Goal: Task Accomplishment & Management: Complete application form

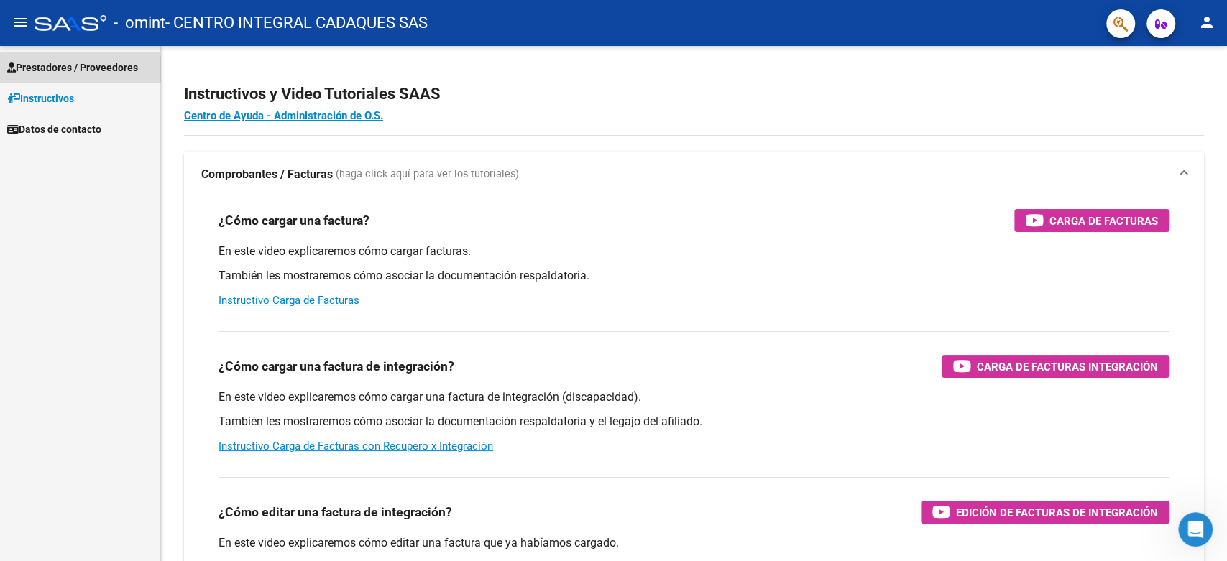
click at [67, 69] on span "Prestadores / Proveedores" at bounding box center [72, 68] width 131 height 16
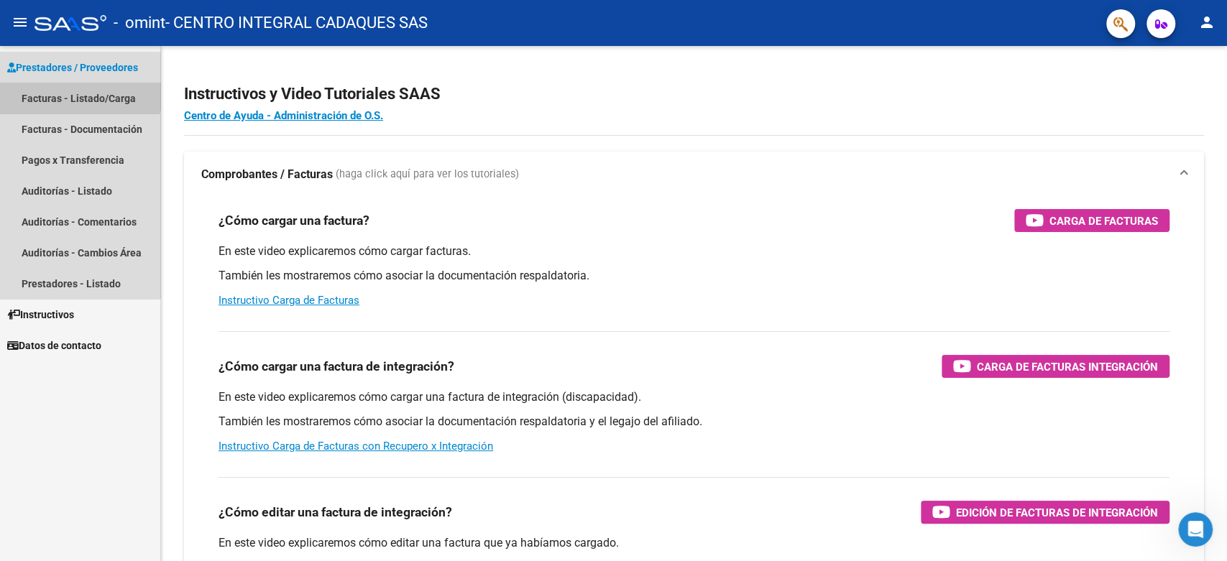
click at [63, 89] on link "Facturas - Listado/Carga" at bounding box center [80, 98] width 160 height 31
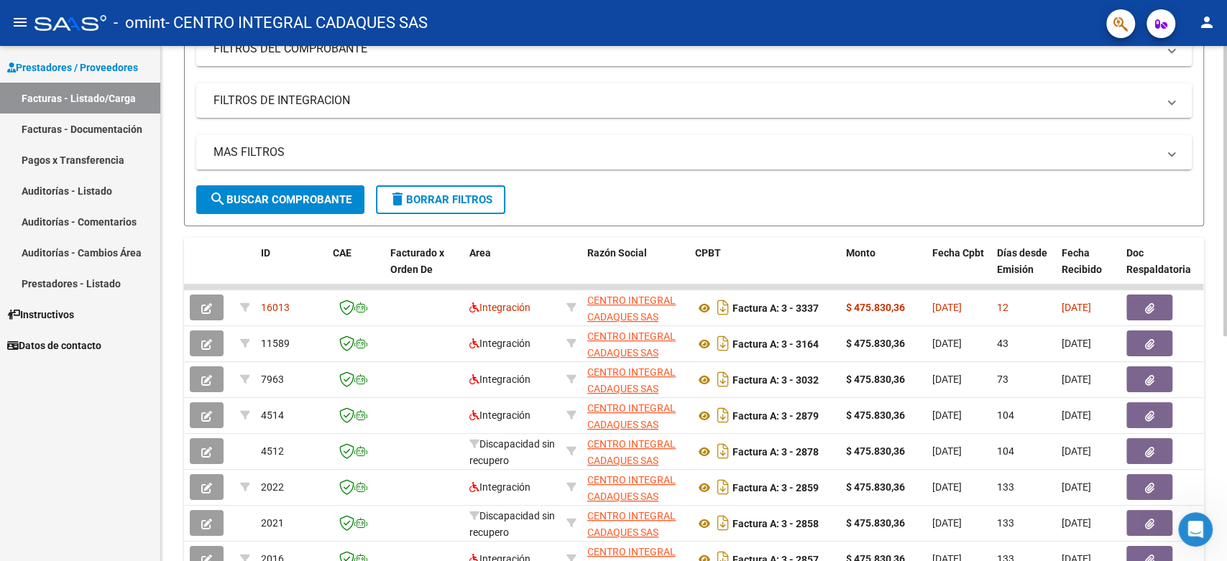
scroll to position [319, 0]
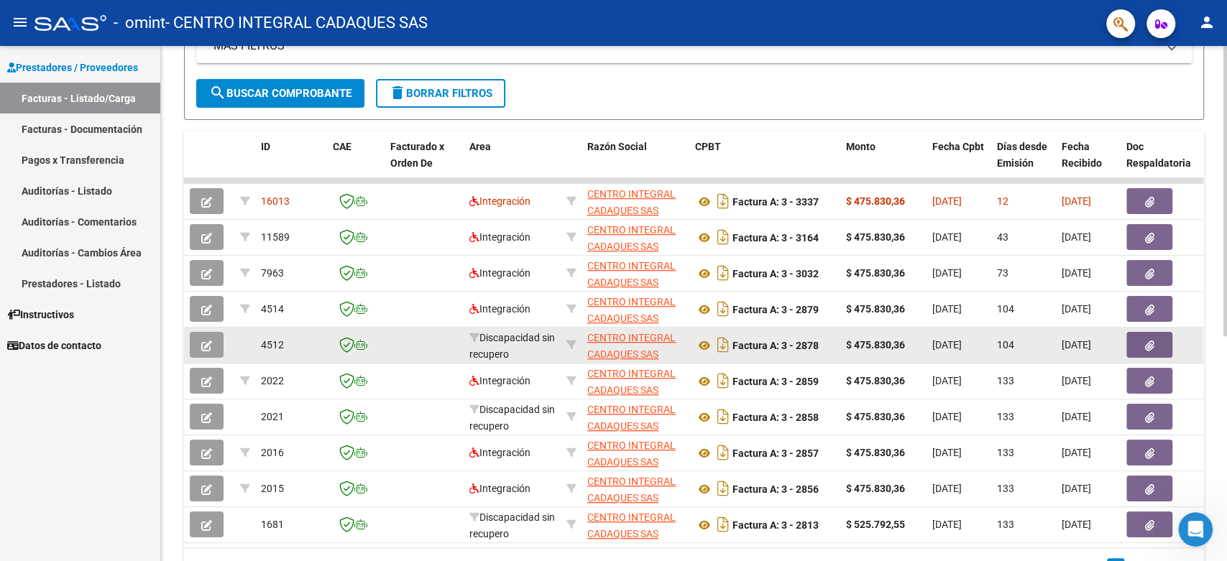
click at [209, 343] on icon "button" at bounding box center [206, 346] width 11 height 11
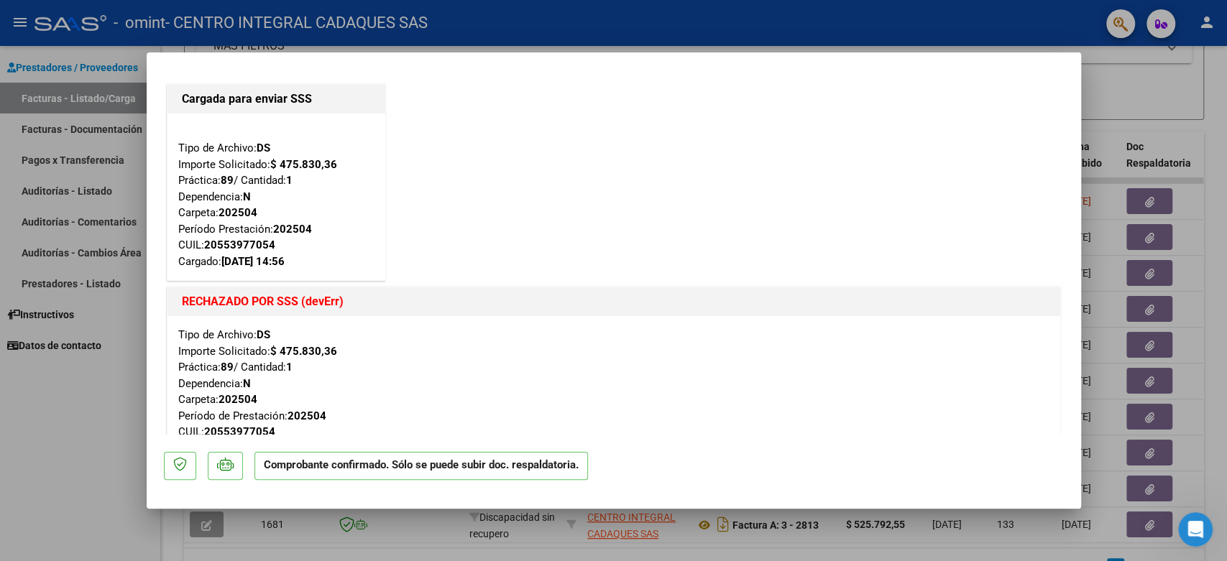
scroll to position [0, 0]
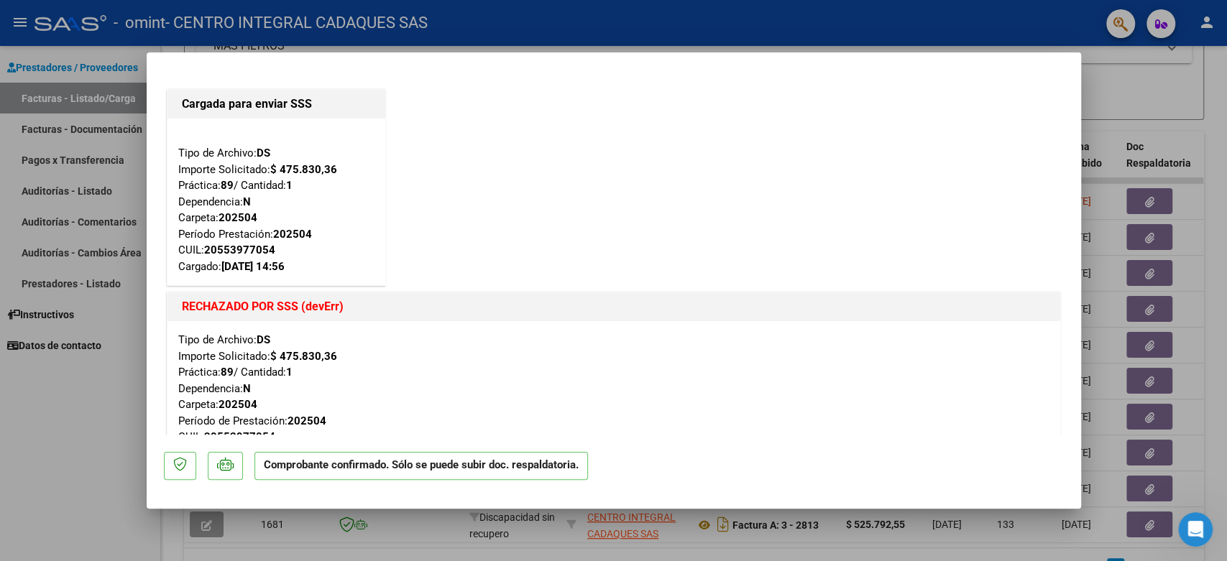
click at [1159, 82] on div at bounding box center [613, 280] width 1227 height 561
type input "$ 0,00"
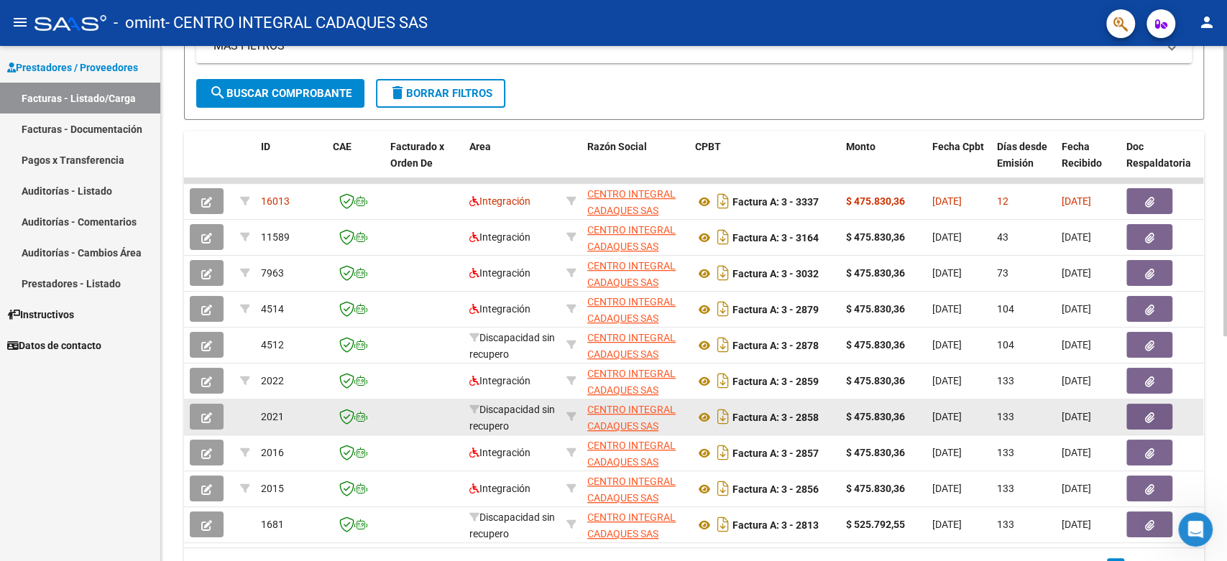
click at [207, 413] on icon "button" at bounding box center [206, 418] width 11 height 11
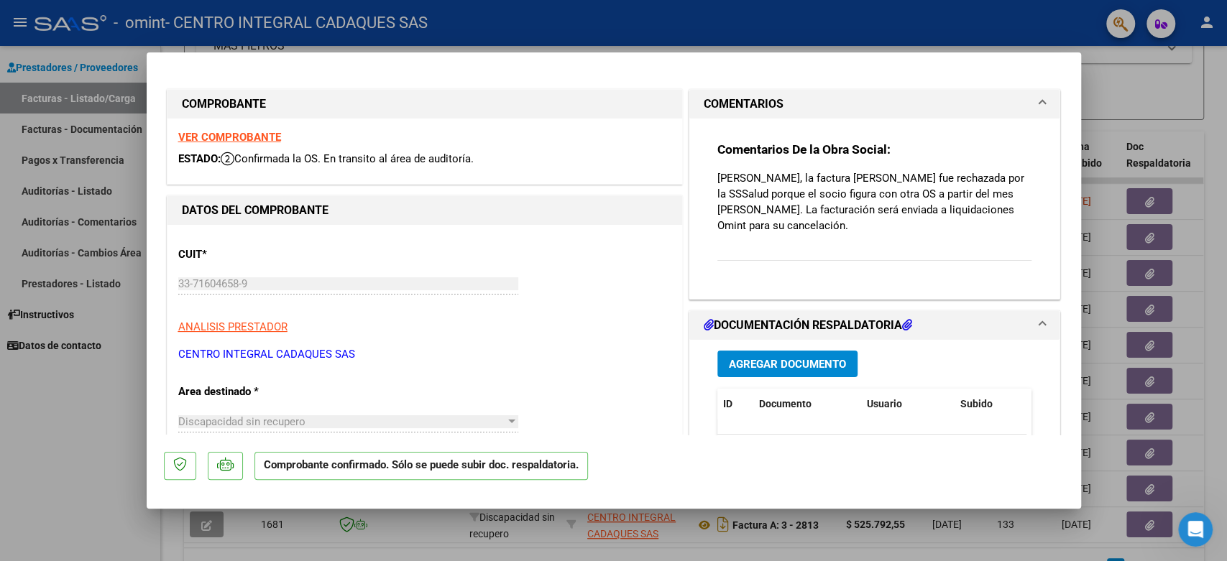
click at [1119, 81] on div at bounding box center [613, 280] width 1227 height 561
type input "$ 0,00"
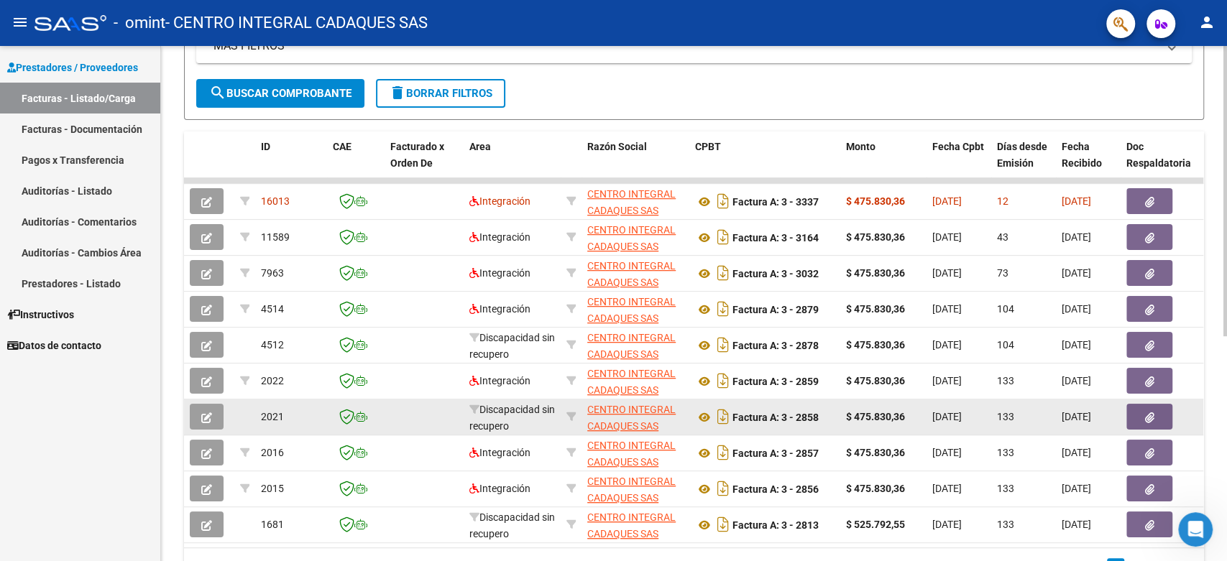
click at [257, 423] on datatable-body-cell "2021" at bounding box center [291, 417] width 72 height 35
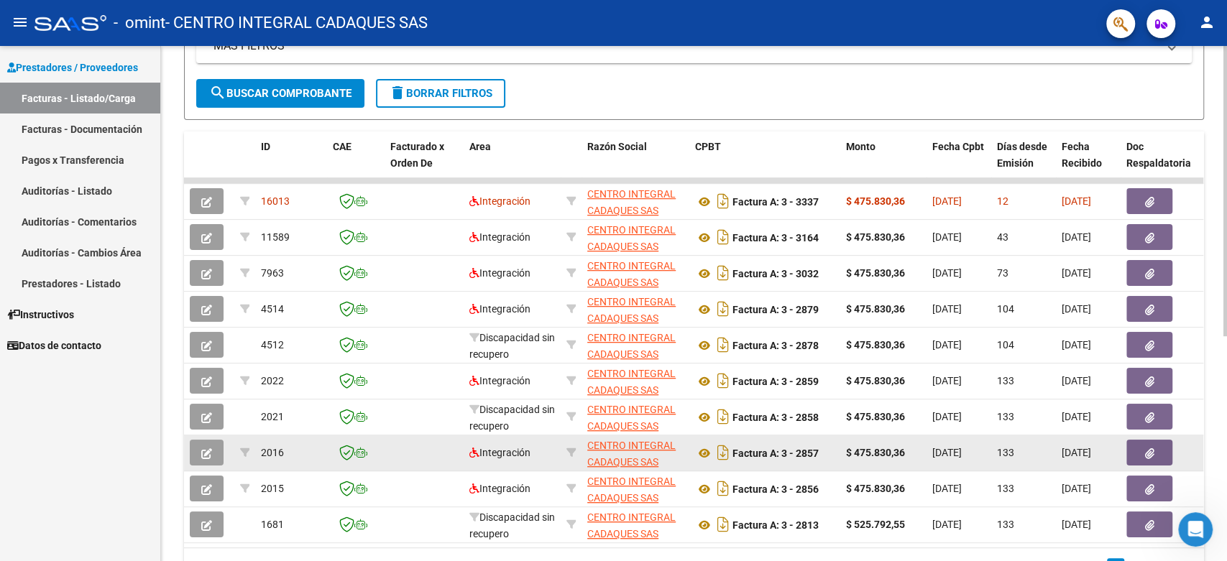
drag, startPoint x: 1055, startPoint y: 422, endPoint x: 1003, endPoint y: 467, distance: 68.3
click at [1109, 424] on datatable-body-cell "[DATE]" at bounding box center [1088, 417] width 65 height 35
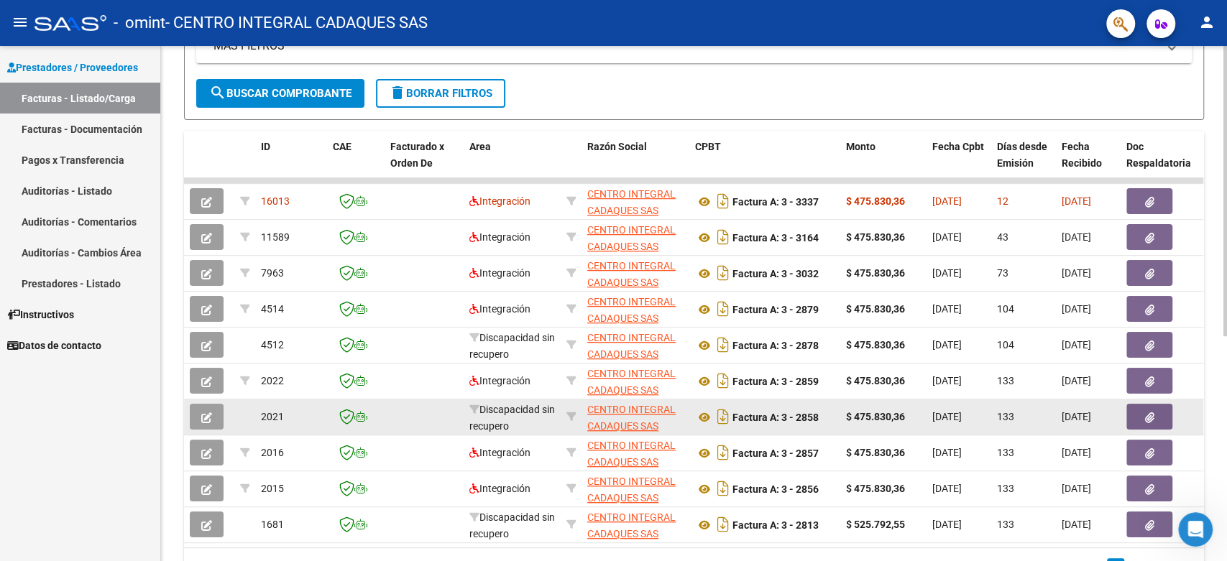
click at [203, 413] on icon "button" at bounding box center [206, 418] width 11 height 11
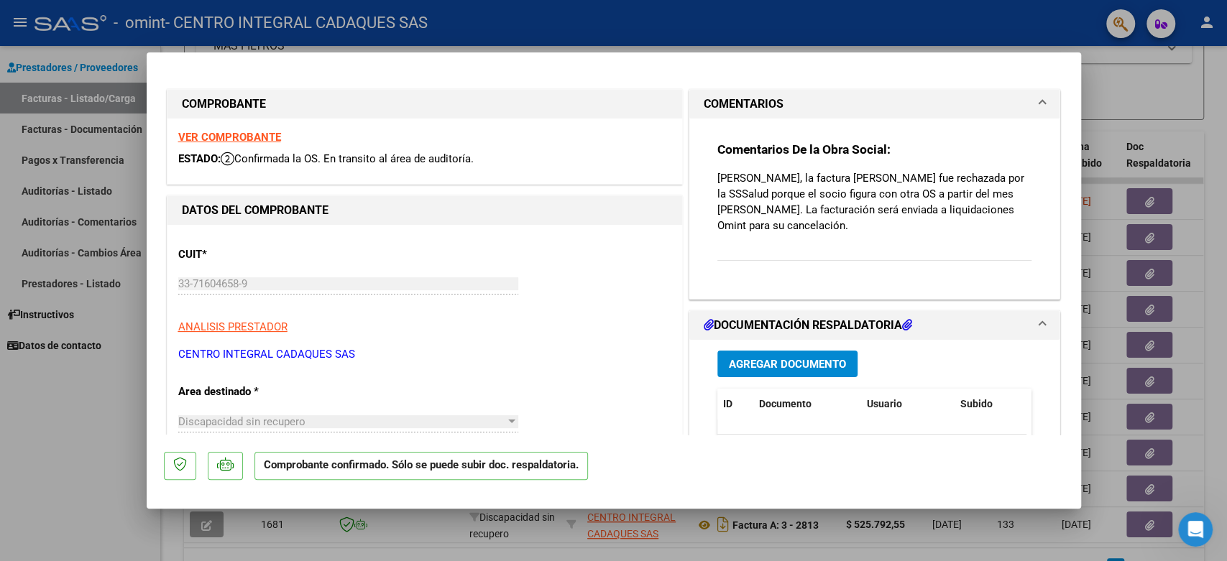
click at [829, 229] on p "[PERSON_NAME], la factura [PERSON_NAME] fue rechazada por la SSSalud porque el …" at bounding box center [874, 201] width 315 height 63
click at [1108, 89] on div at bounding box center [613, 280] width 1227 height 561
type input "$ 0,00"
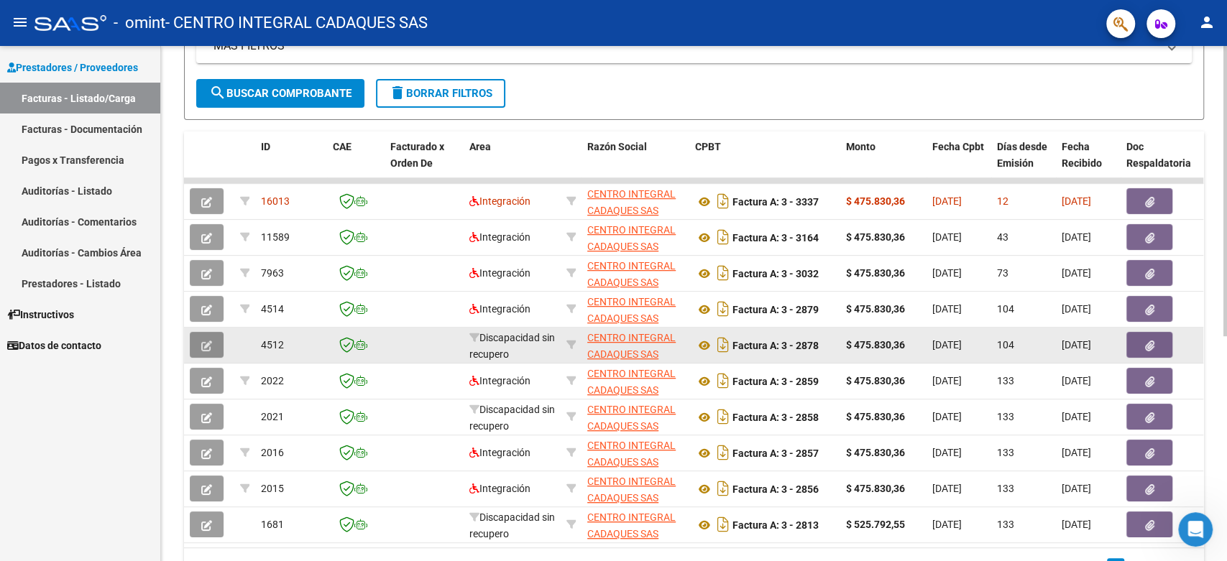
click at [213, 341] on button "button" at bounding box center [207, 345] width 34 height 26
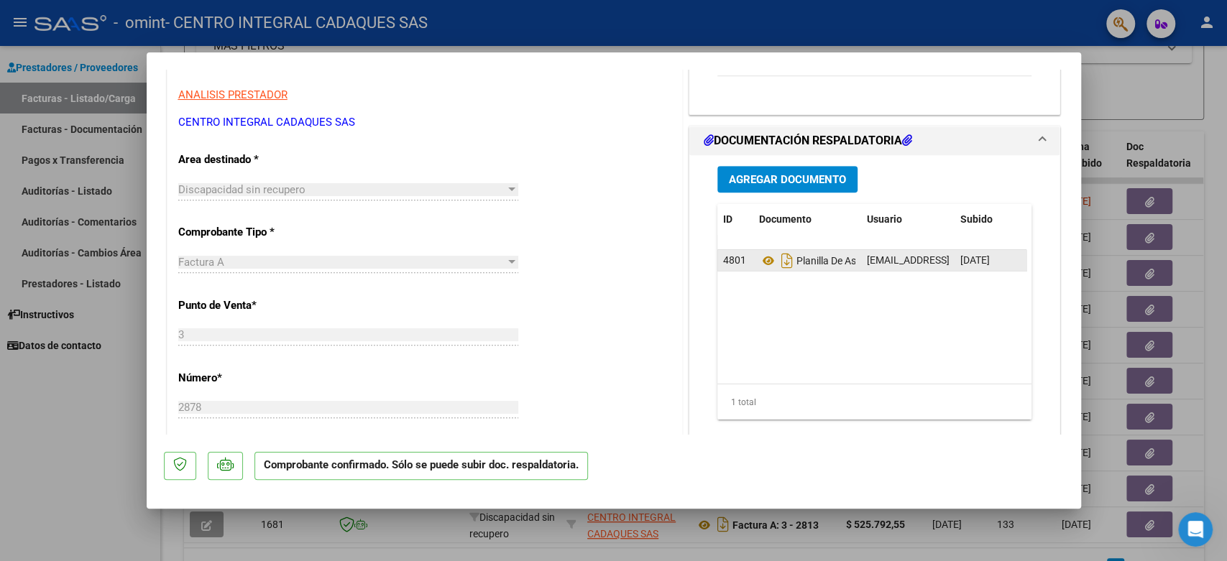
scroll to position [1136, 0]
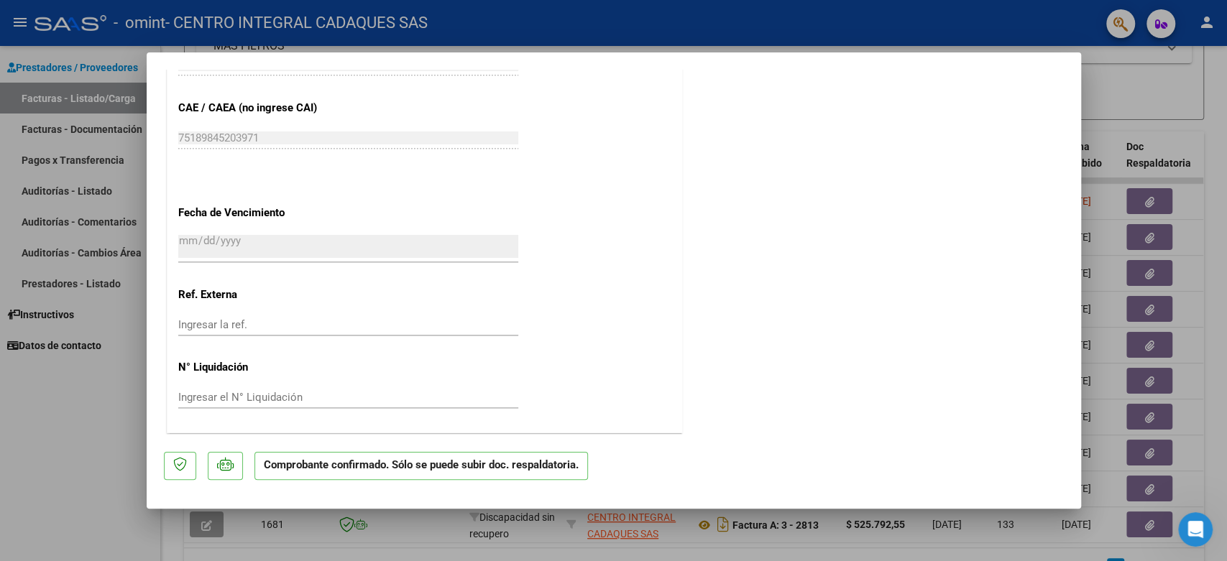
click at [1137, 72] on div at bounding box center [613, 280] width 1227 height 561
type input "$ 0,00"
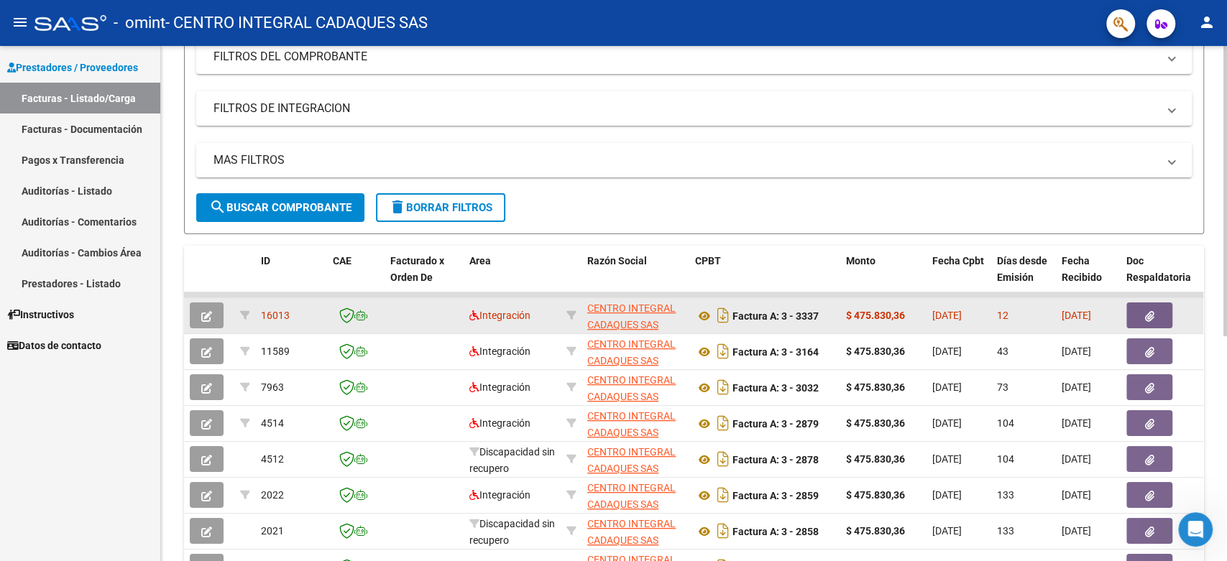
scroll to position [0, 0]
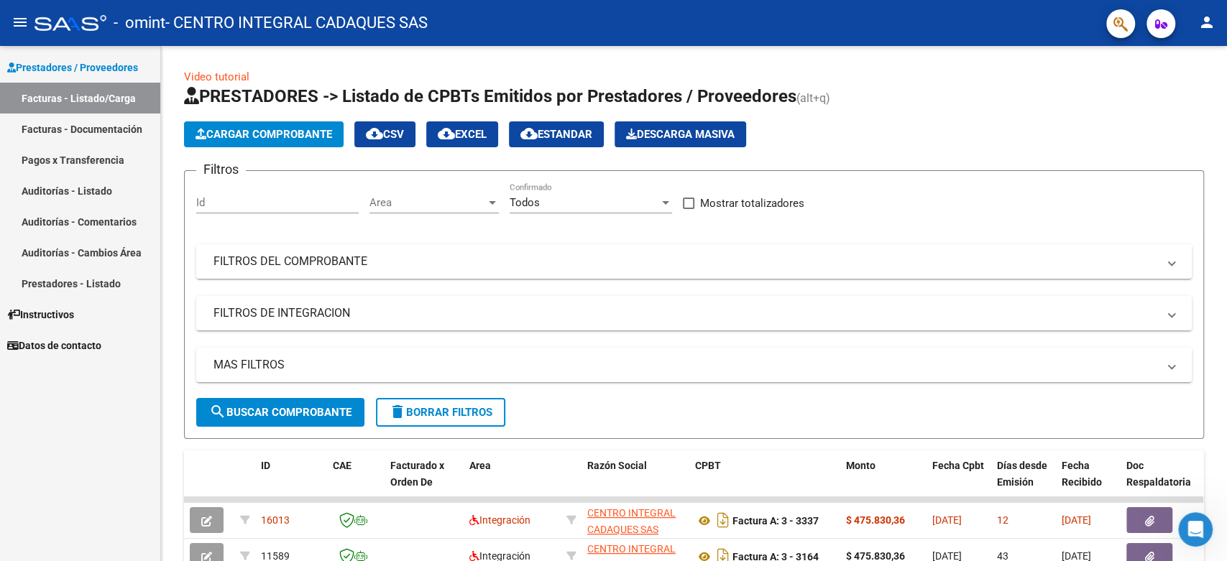
click at [1206, 21] on mat-icon "person" at bounding box center [1206, 22] width 17 height 17
click at [1175, 96] on button "exit_to_app Salir" at bounding box center [1178, 95] width 88 height 35
